Goal: Information Seeking & Learning: Learn about a topic

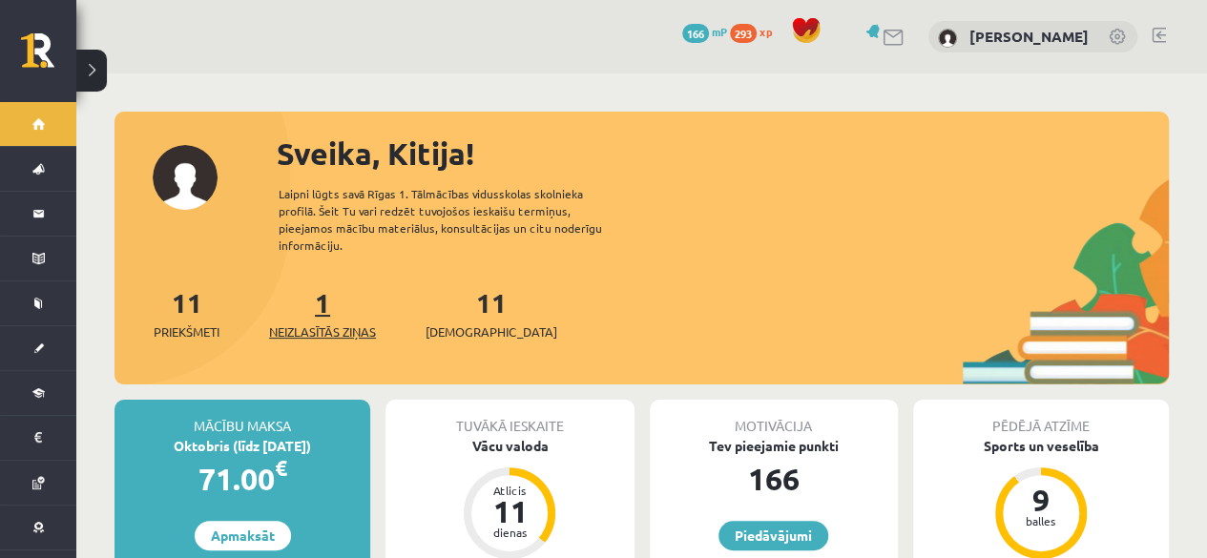
click at [331, 299] on link "1 Neizlasītās ziņas" at bounding box center [322, 313] width 107 height 56
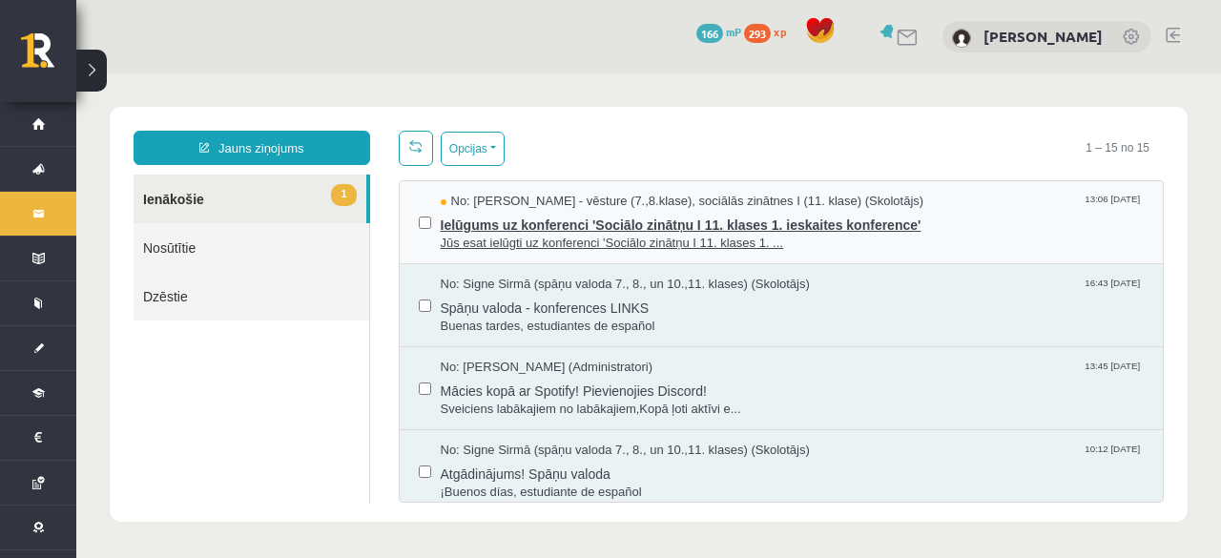
click at [454, 239] on span "Jūs esat ielūgti uz konferenci 'Sociālo zinātņu I 11. klases 1. ..." at bounding box center [793, 244] width 704 height 18
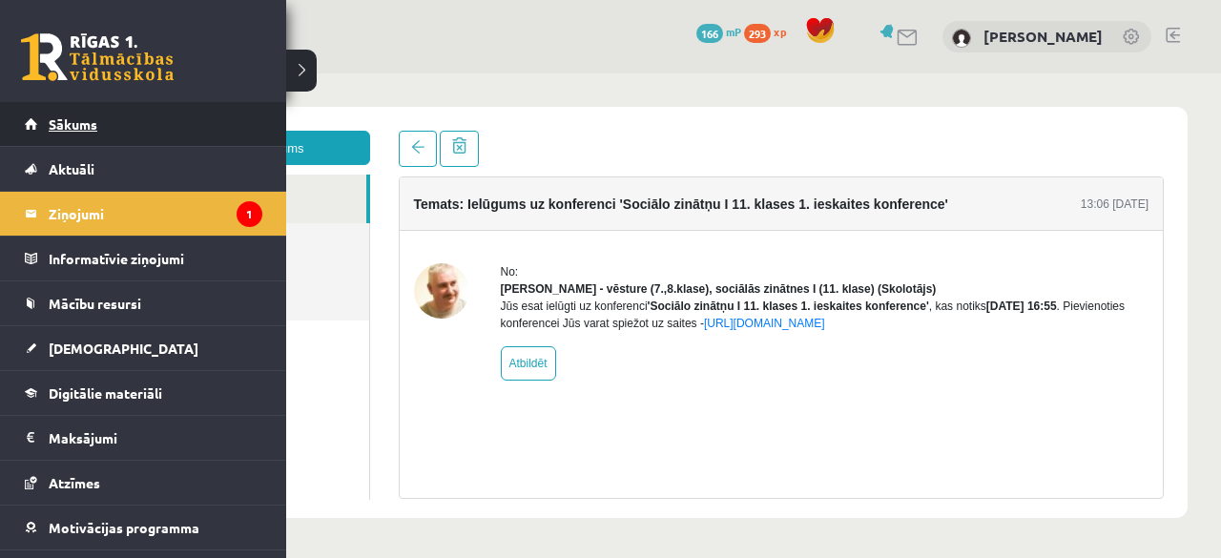
click at [40, 117] on link "Sākums" at bounding box center [144, 124] width 238 height 44
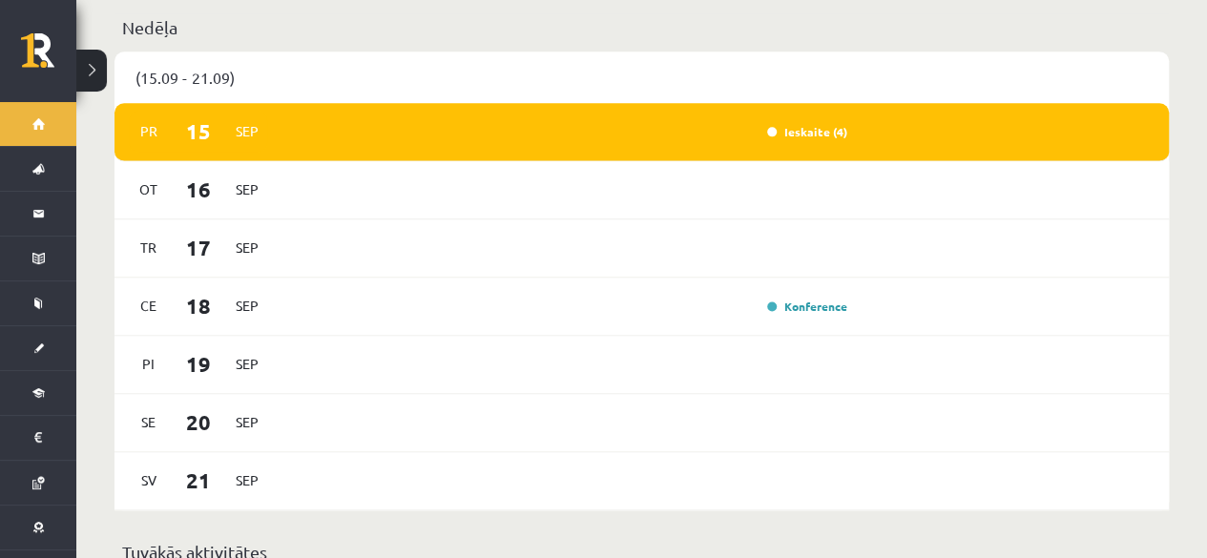
scroll to position [1221, 0]
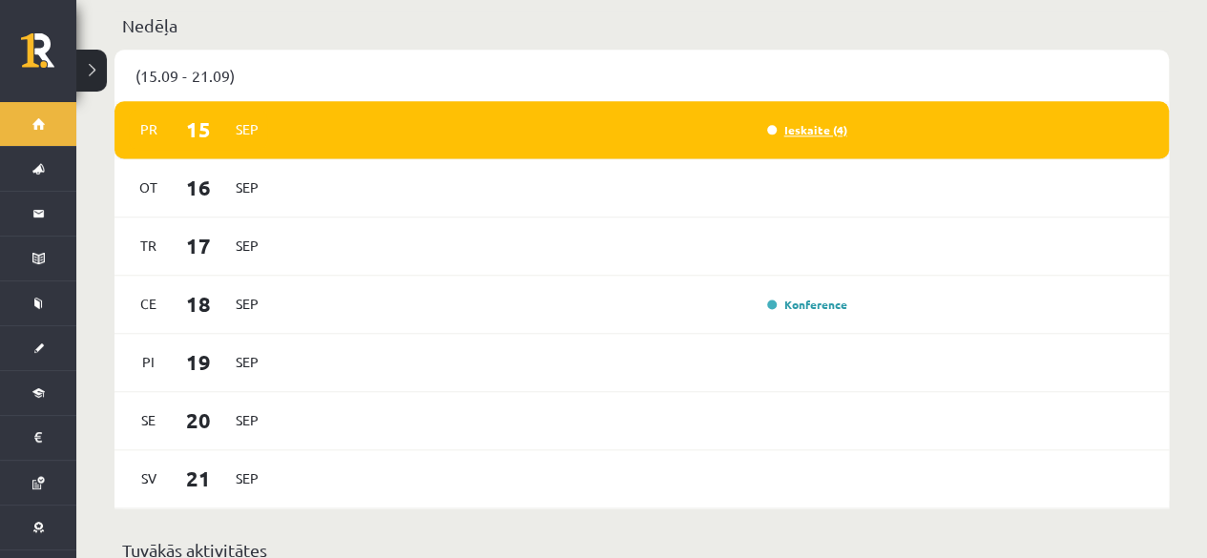
click at [792, 122] on link "Ieskaite (4)" at bounding box center [807, 129] width 80 height 15
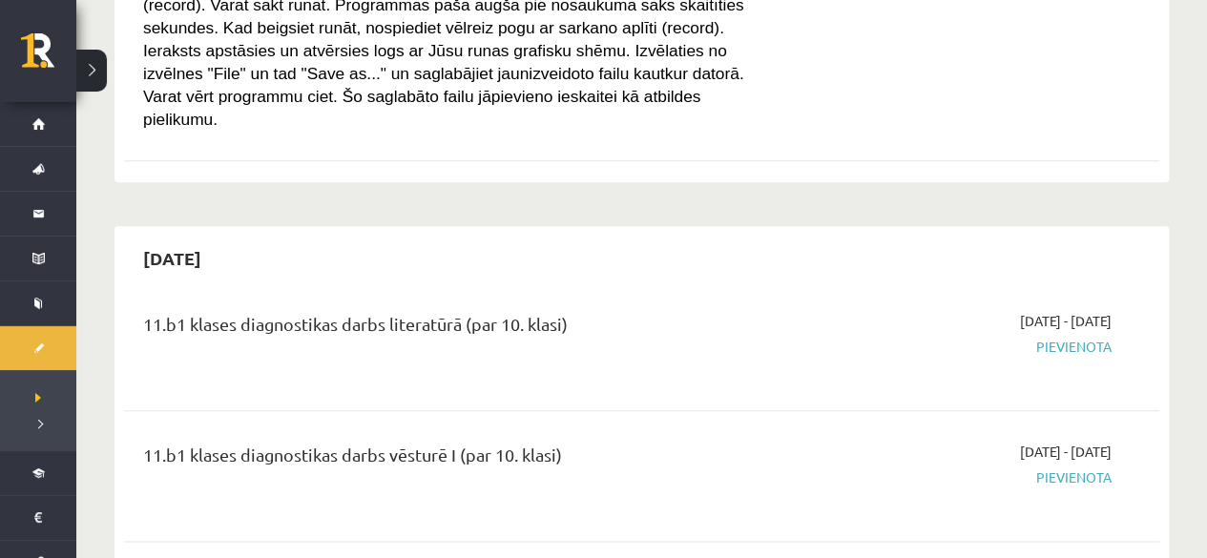
scroll to position [840, 0]
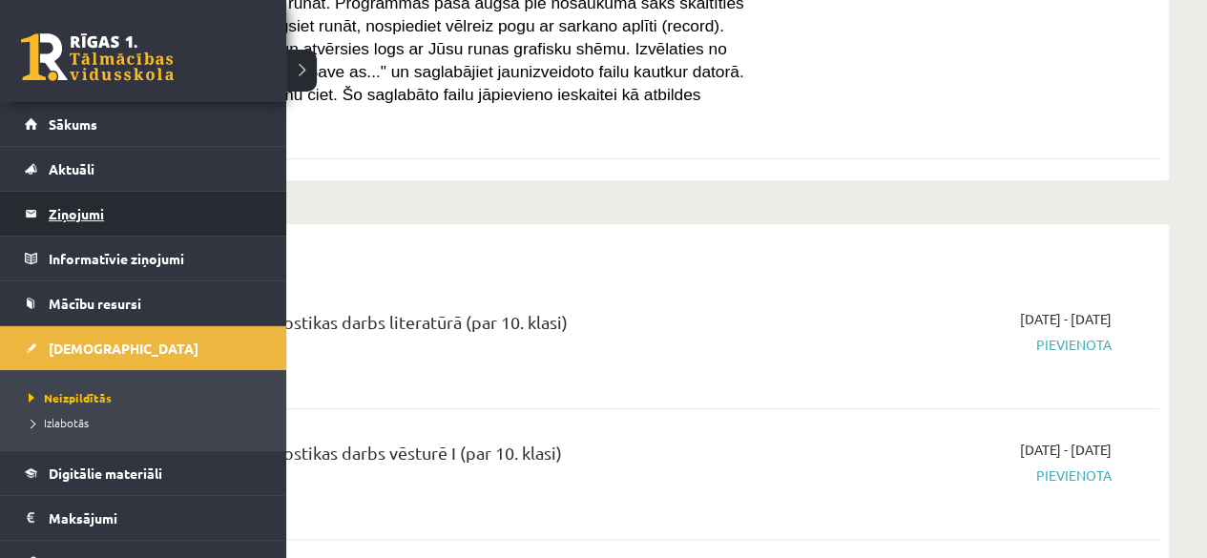
click at [53, 222] on legend "Ziņojumi 0" at bounding box center [156, 214] width 214 height 44
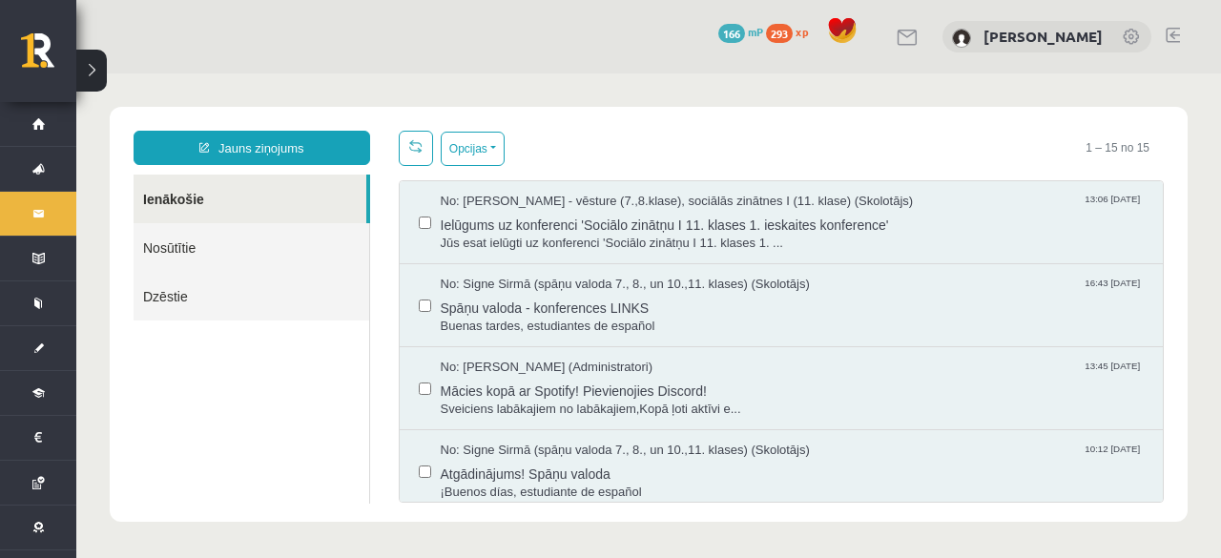
click at [198, 254] on link "Nosūtītie" at bounding box center [252, 247] width 236 height 49
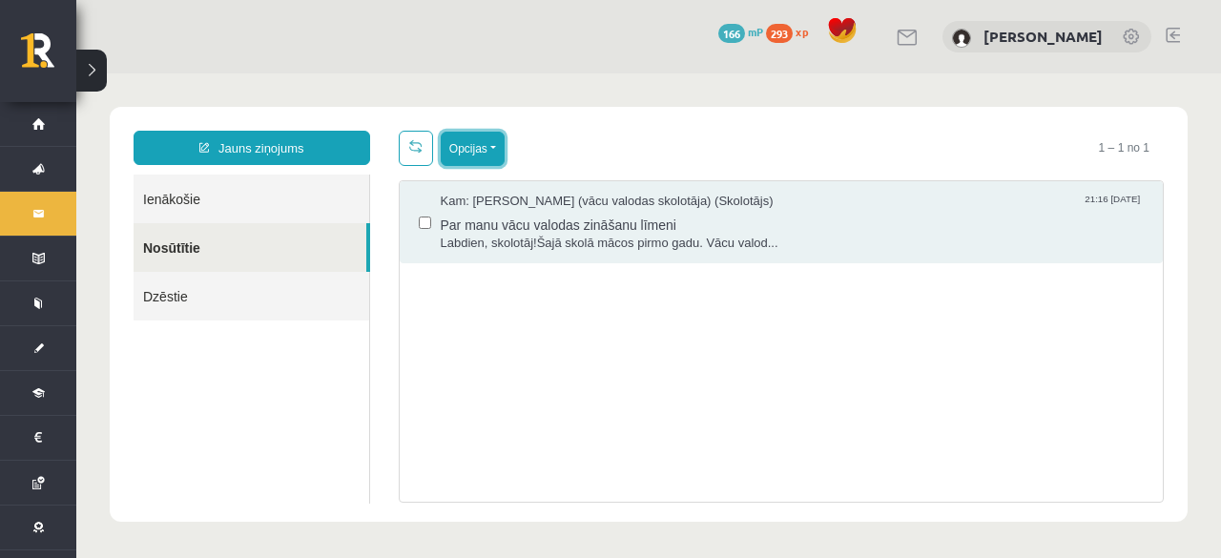
click at [486, 139] on button "Opcijas" at bounding box center [473, 149] width 64 height 34
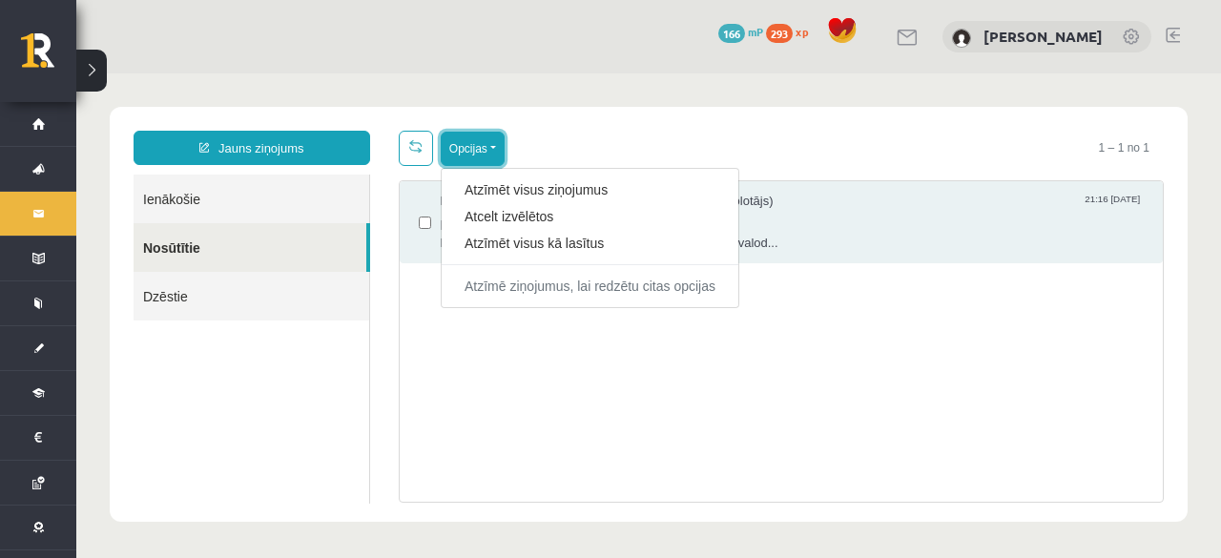
click at [487, 146] on button "Opcijas" at bounding box center [473, 149] width 64 height 34
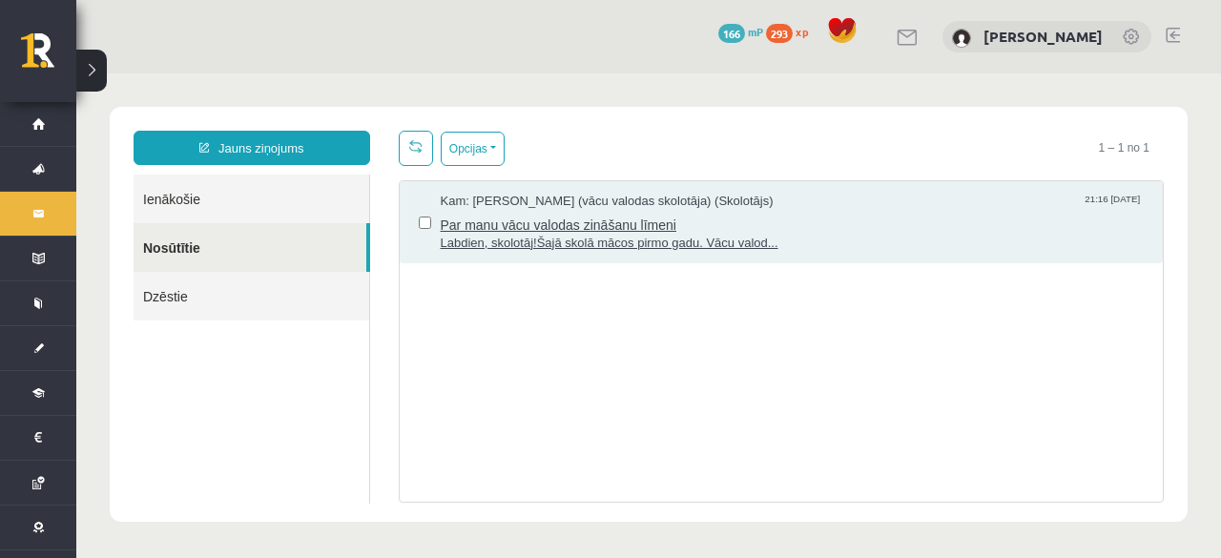
click at [523, 219] on span "Par manu vācu valodas zināšanu līmeni" at bounding box center [793, 223] width 704 height 24
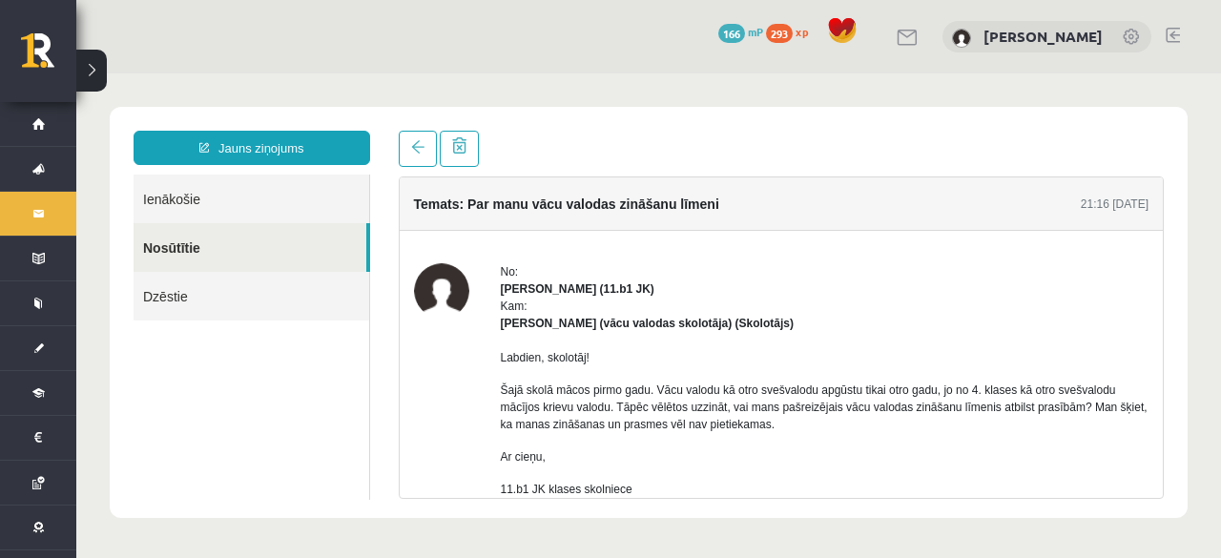
click at [298, 239] on link "Nosūtītie" at bounding box center [250, 247] width 233 height 49
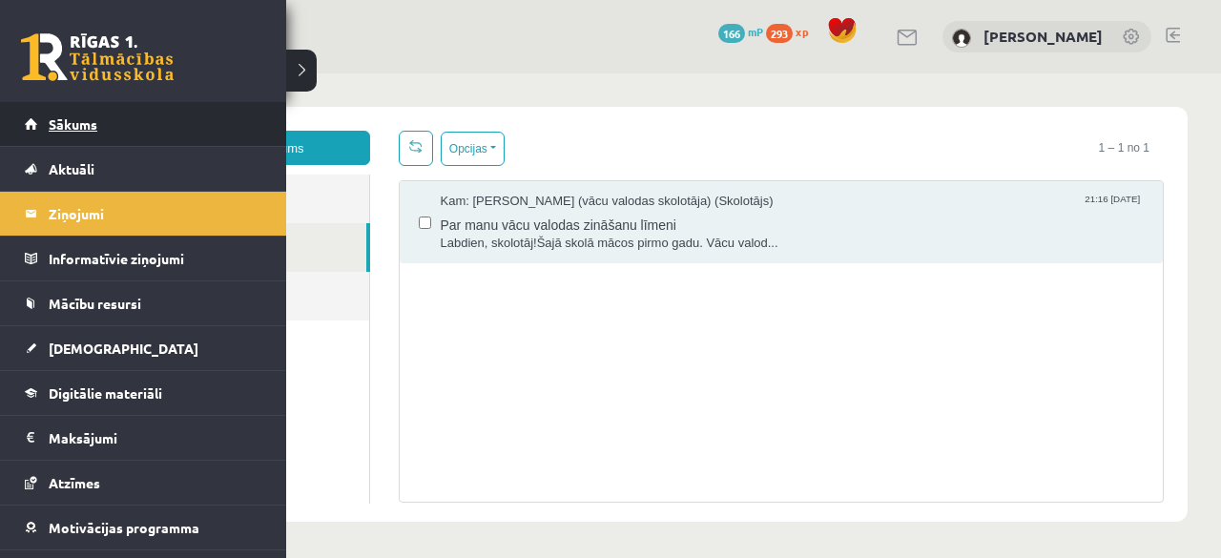
click at [45, 114] on link "Sākums" at bounding box center [144, 124] width 238 height 44
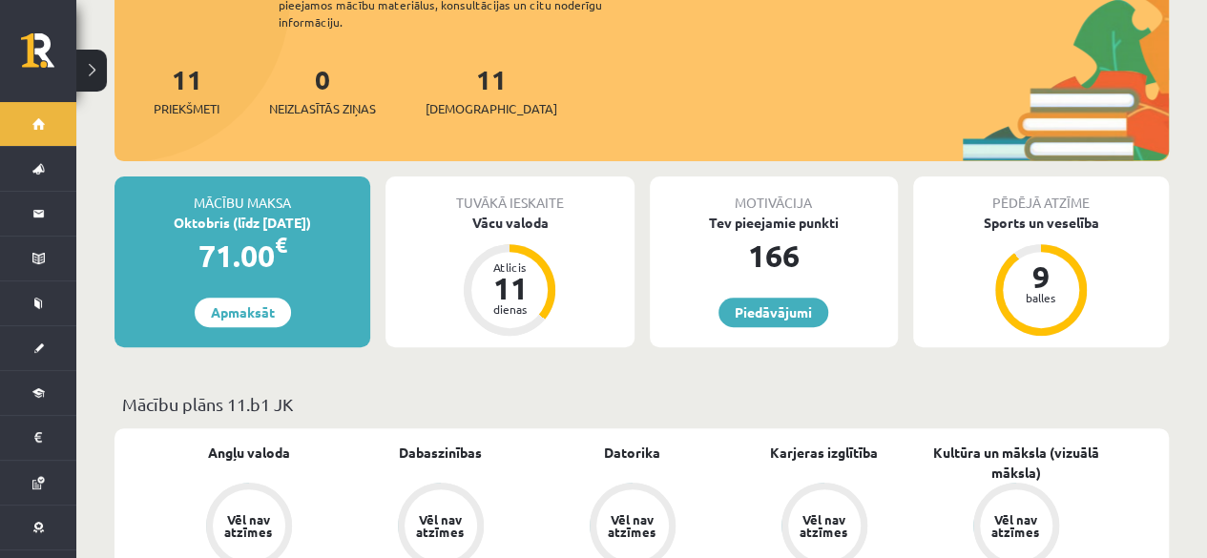
scroll to position [229, 0]
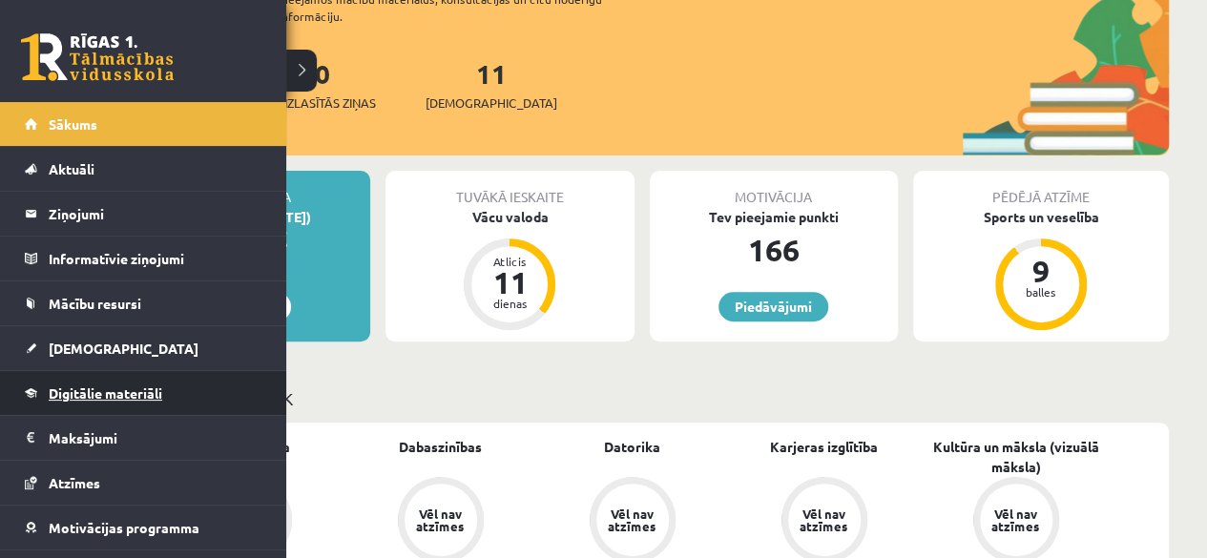
click at [120, 394] on span "Digitālie materiāli" at bounding box center [106, 393] width 114 height 17
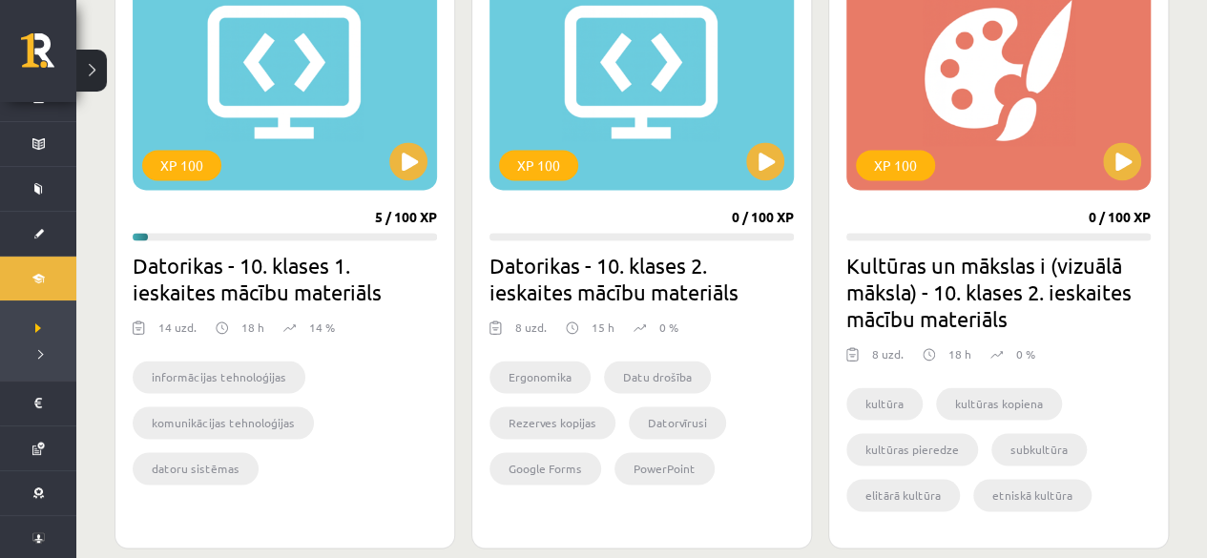
scroll to position [1274, 0]
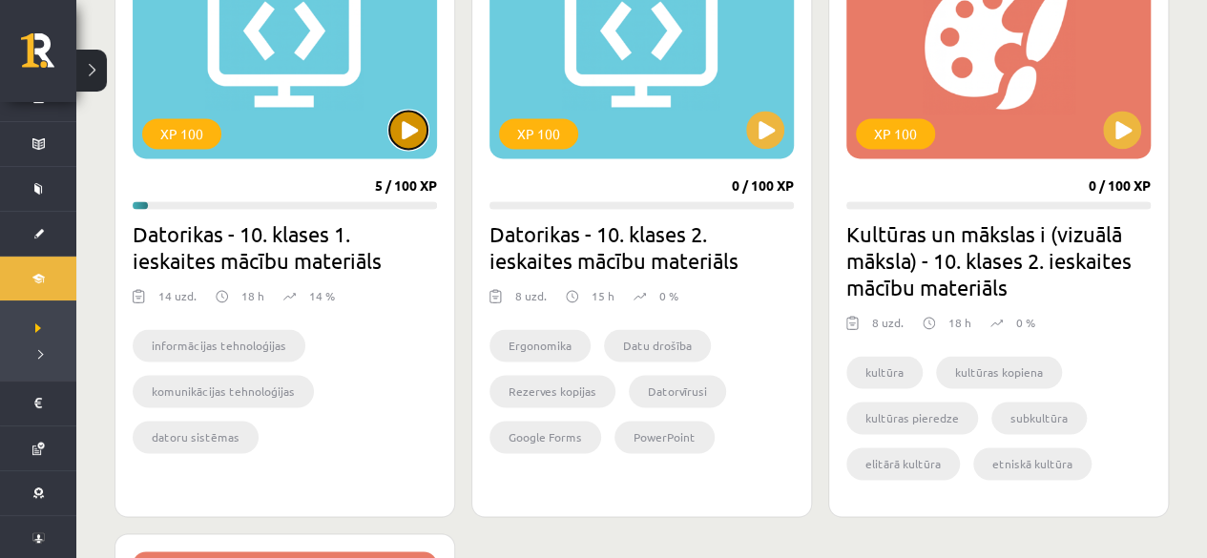
click at [418, 123] on button at bounding box center [408, 130] width 38 height 38
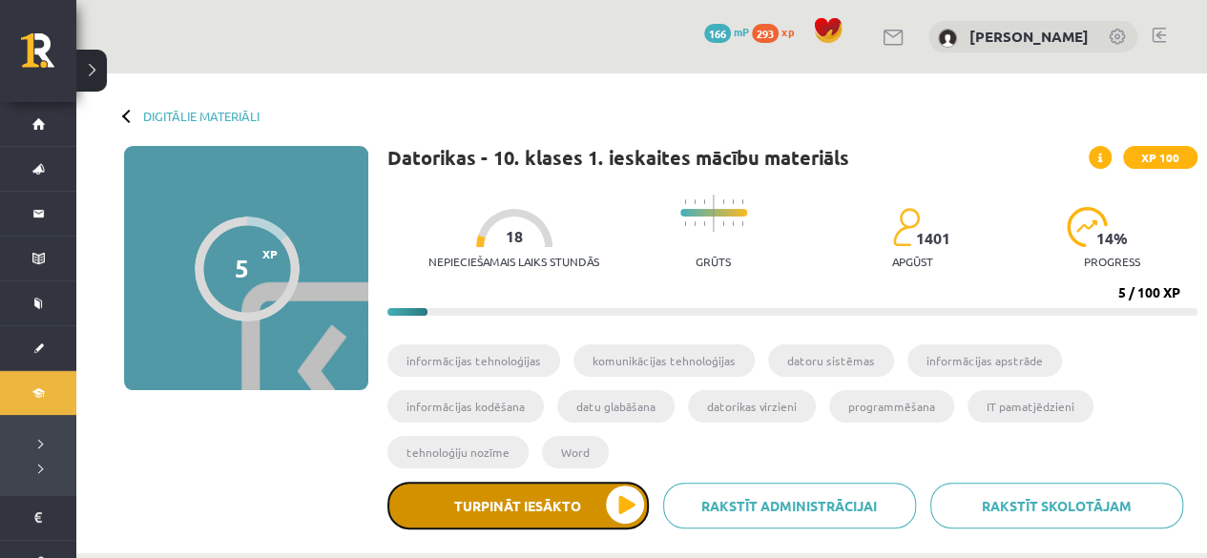
click at [542, 520] on button "Turpināt iesākto" at bounding box center [517, 506] width 261 height 48
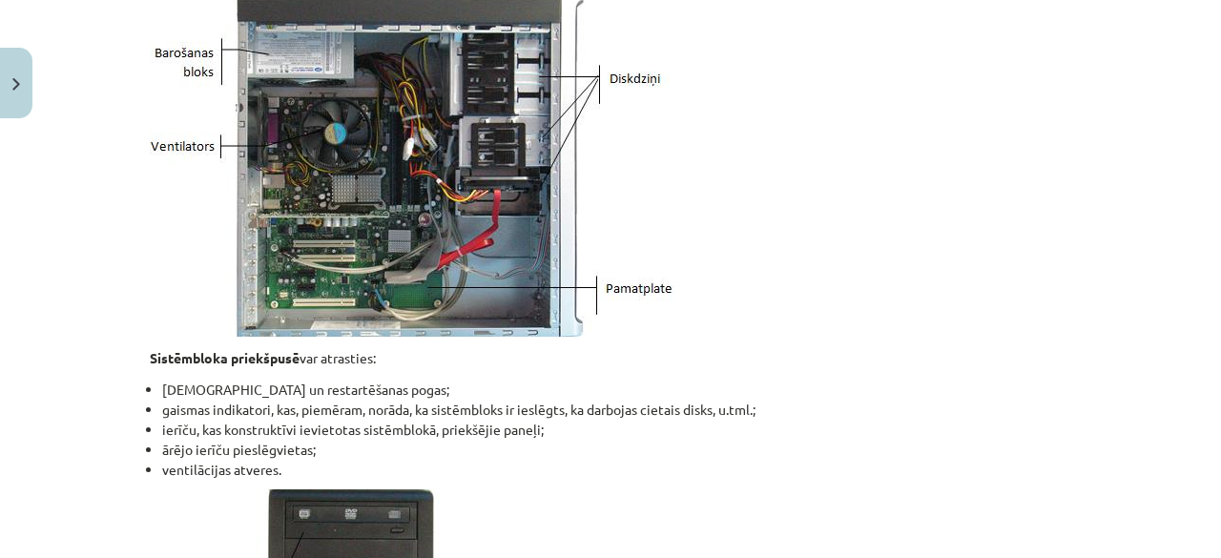
scroll to position [1051, 0]
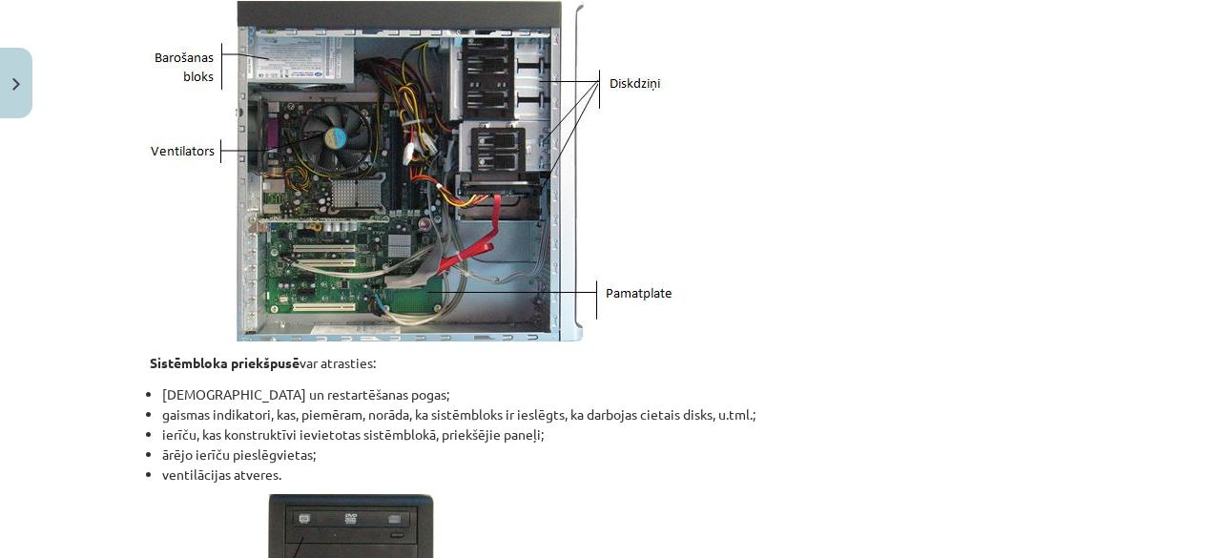
click at [940, 274] on p at bounding box center [611, 171] width 922 height 342
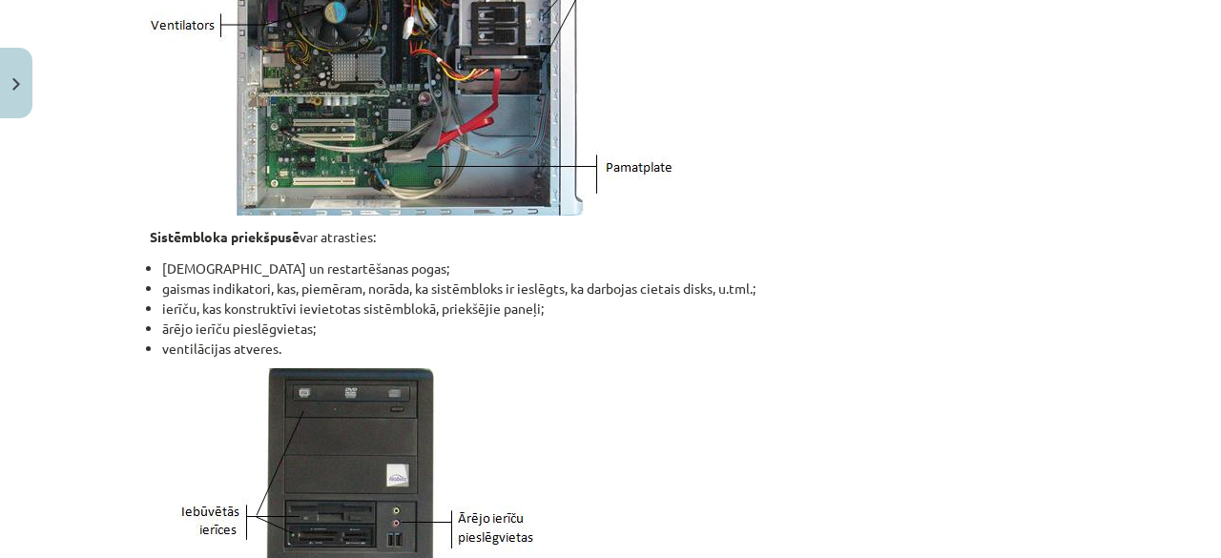
scroll to position [1197, 0]
